Goal: Task Accomplishment & Management: Manage account settings

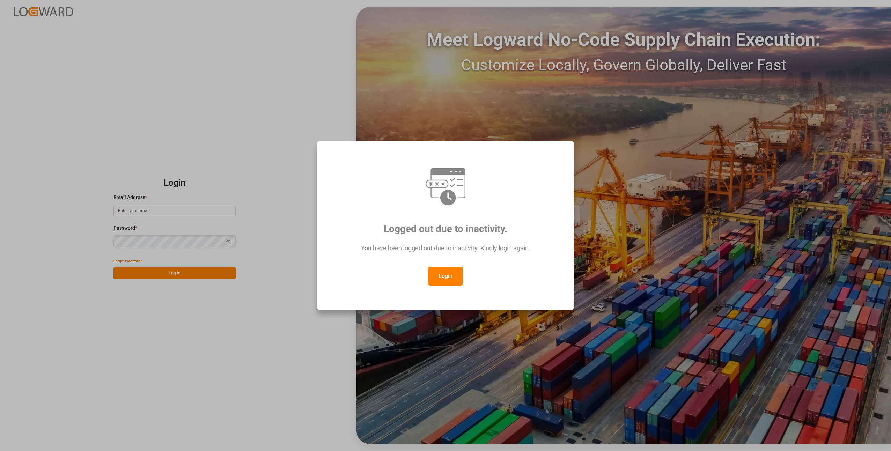
click at [436, 280] on button "Login" at bounding box center [445, 276] width 35 height 19
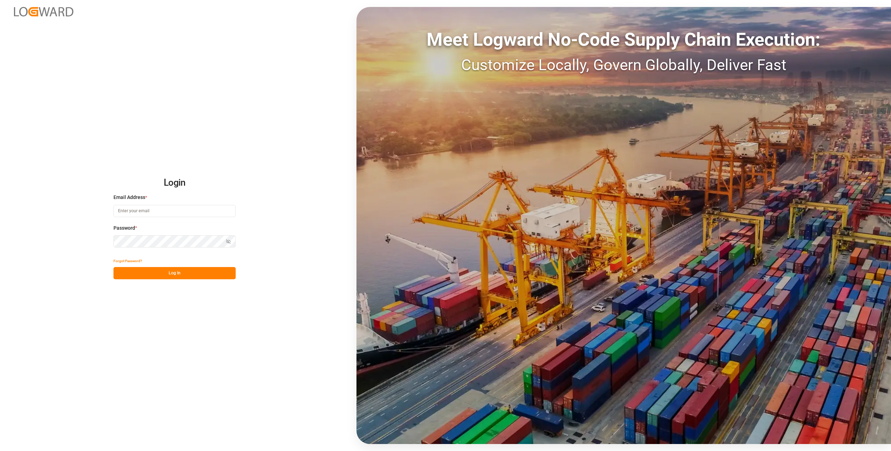
click at [150, 224] on label "Password *" at bounding box center [174, 227] width 122 height 7
click at [148, 215] on input at bounding box center [174, 211] width 122 height 12
type input "[EMAIL_ADDRESS][DOMAIN_NAME]"
drag, startPoint x: 187, startPoint y: 212, endPoint x: 79, endPoint y: 208, distance: 108.3
click at [79, 208] on div "Login Email Address * [EMAIL_ADDRESS][DOMAIN_NAME] Password * Show password Pas…" at bounding box center [445, 225] width 891 height 451
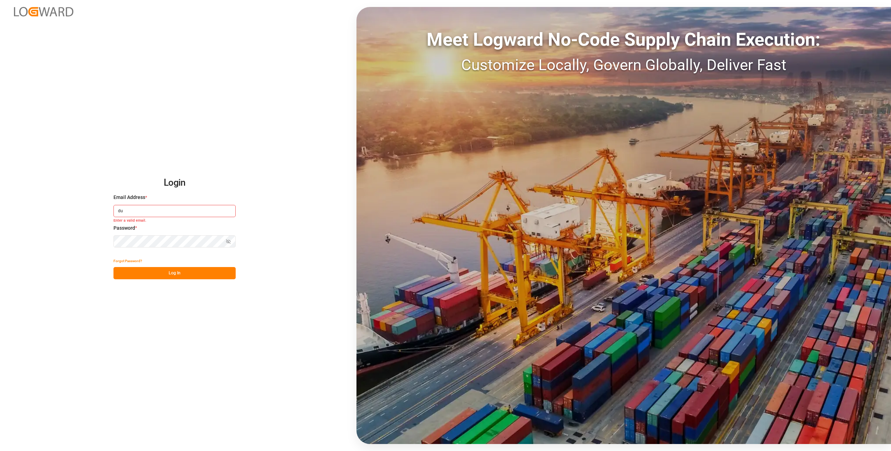
type input "[EMAIL_ADDRESS][DOMAIN_NAME]"
click at [125, 248] on div "Password * Show password Password is required." at bounding box center [174, 239] width 122 height 31
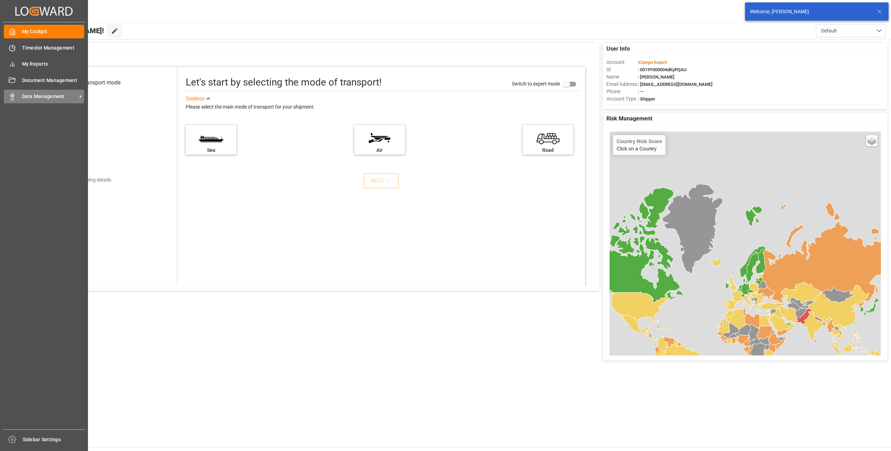
click at [20, 99] on div "Data Management Data Management" at bounding box center [44, 97] width 80 height 14
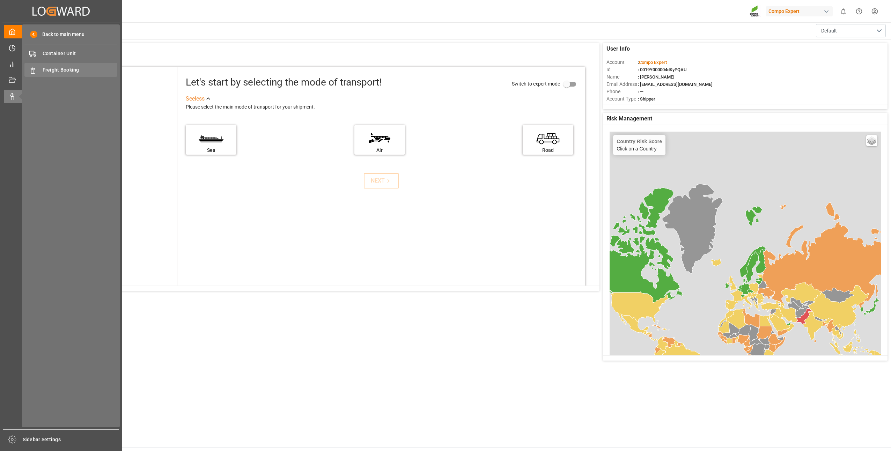
click at [49, 70] on span "Freight Booking" at bounding box center [80, 69] width 75 height 7
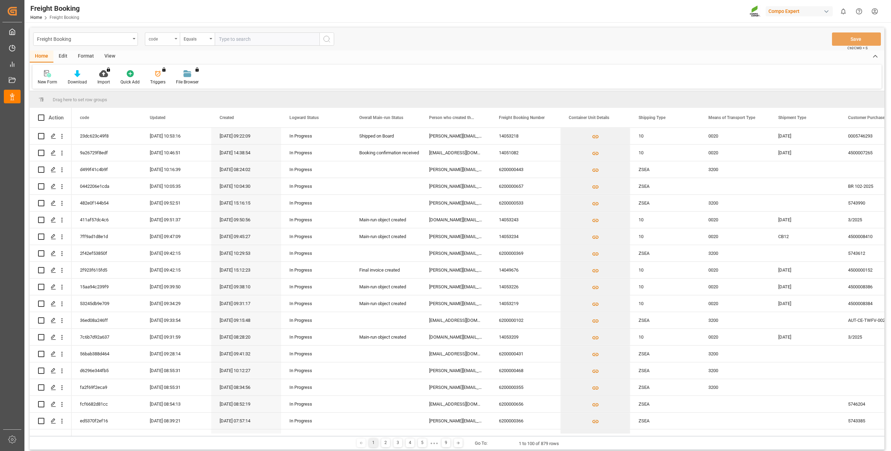
click at [175, 40] on div "code" at bounding box center [162, 38] width 35 height 13
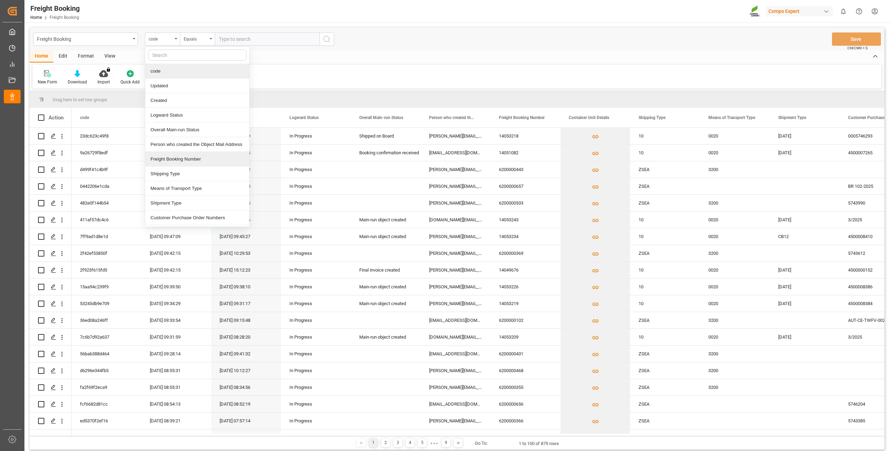
click at [164, 156] on div "Freight Booking Number" at bounding box center [197, 159] width 104 height 15
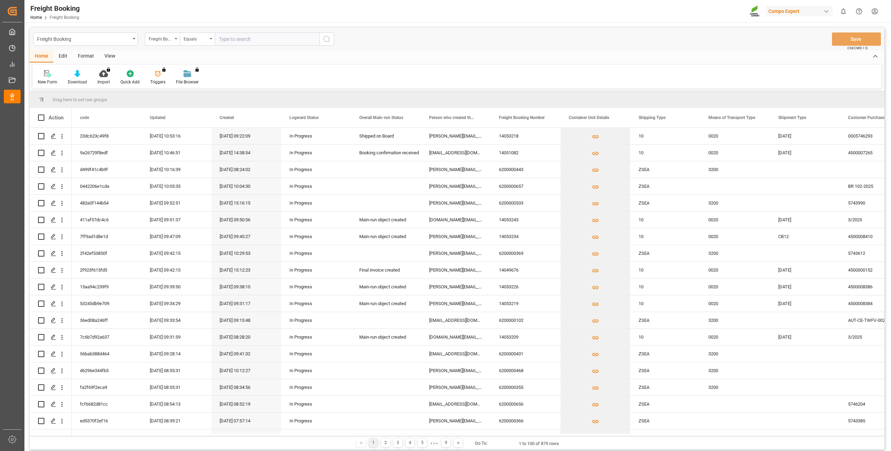
paste input "6200000114"
type input "6200000114"
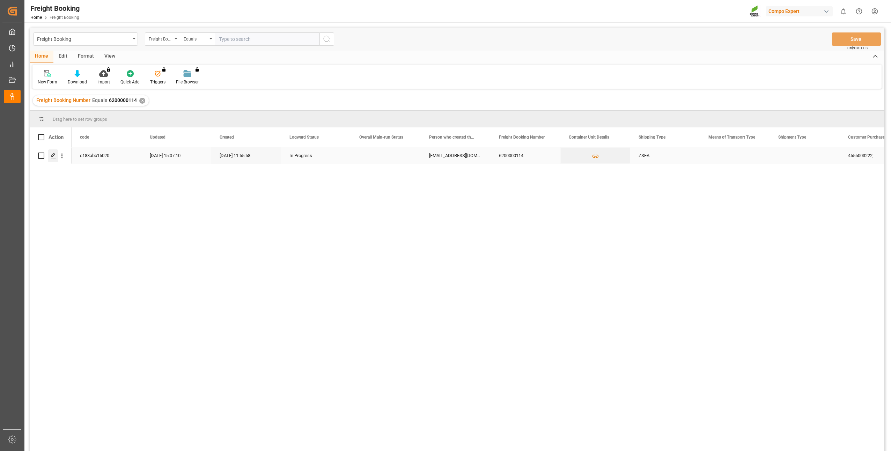
click at [52, 156] on icon "Press SPACE to select this row." at bounding box center [54, 156] width 6 height 6
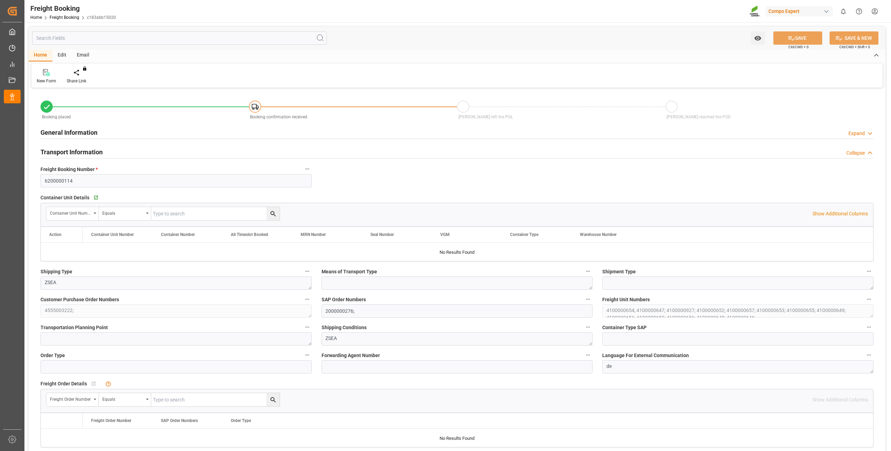
type input "MYPKG"
type input "0"
type input "312000"
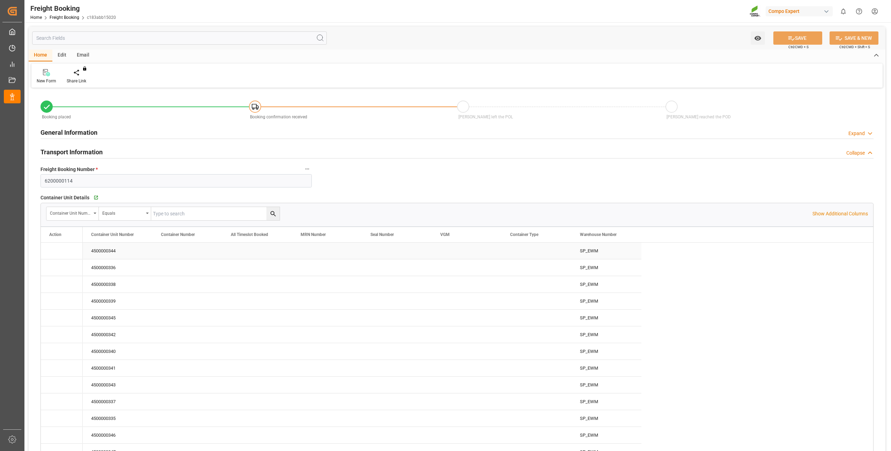
type input "[DATE] 01:00"
type input "[DATE] 11:56"
type input "[DATE] 11:58"
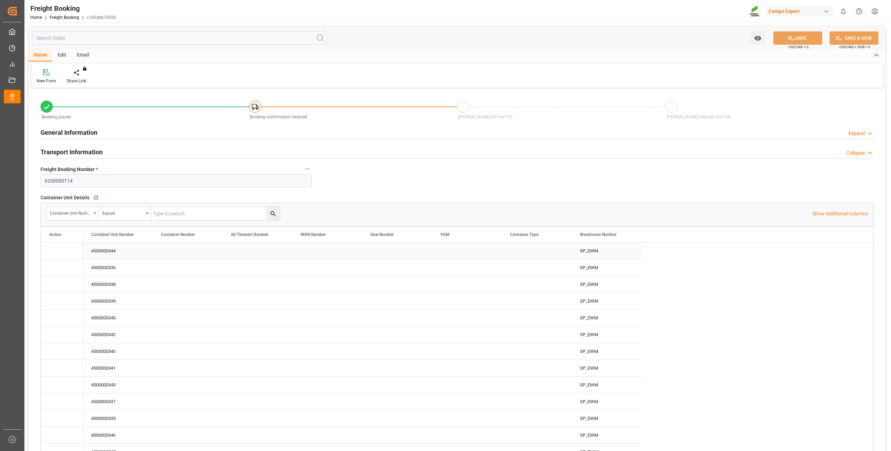
type input "[DATE] 11:58"
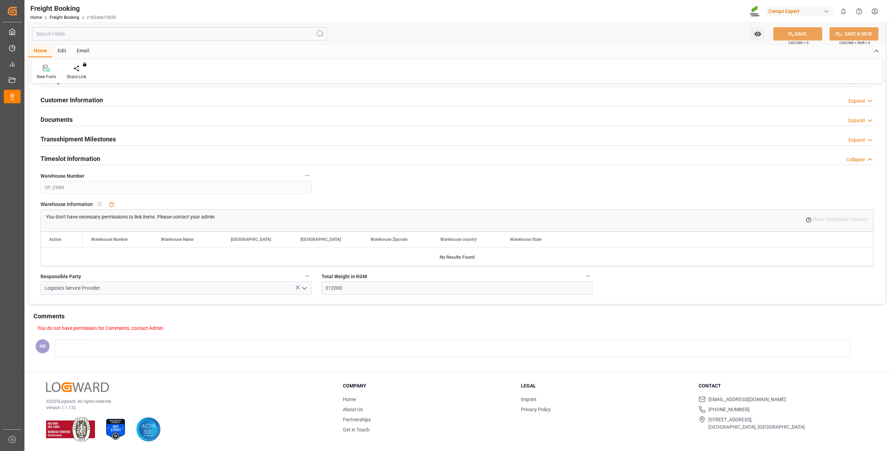
scroll to position [8, 0]
